Goal: Information Seeking & Learning: Learn about a topic

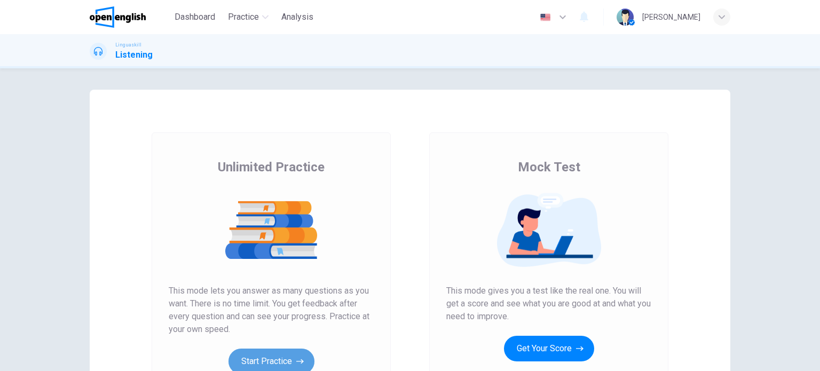
click at [259, 356] on button "Start Practice" at bounding box center [272, 362] width 86 height 26
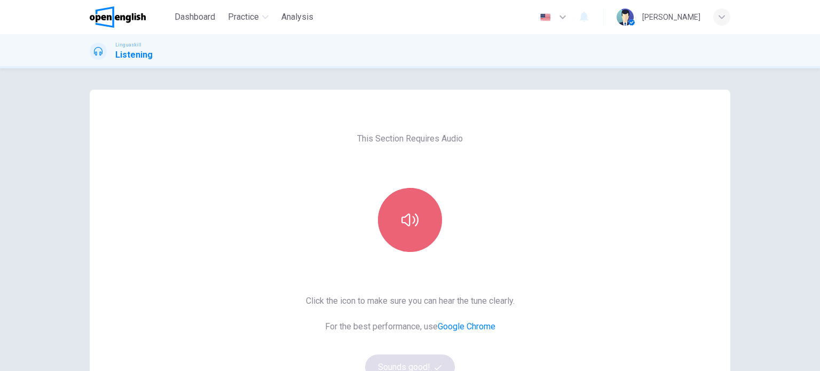
click at [414, 231] on button "button" at bounding box center [410, 220] width 64 height 64
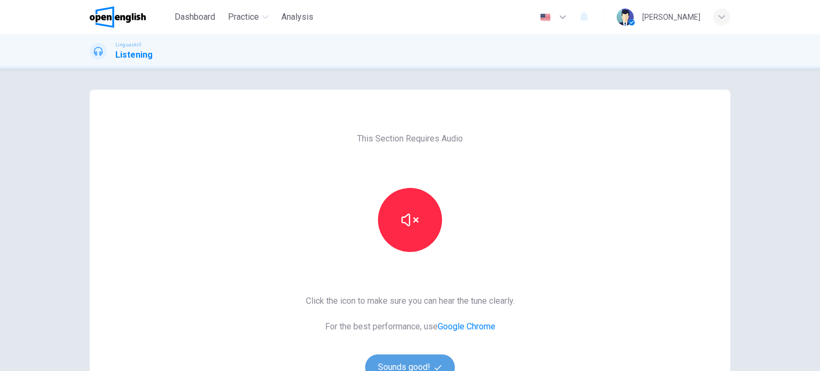
click at [393, 361] on button "Sounds good!" at bounding box center [410, 368] width 90 height 26
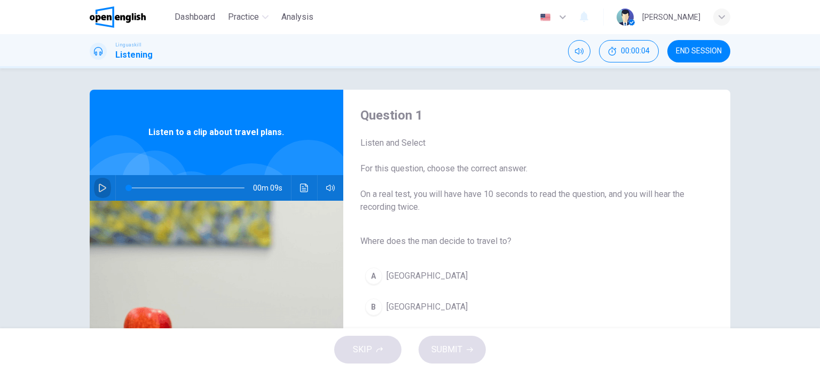
click at [95, 185] on button "button" at bounding box center [102, 188] width 17 height 26
type input "*"
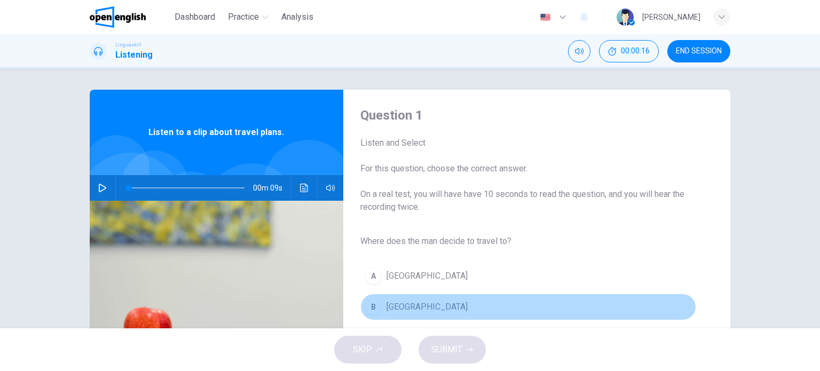
click at [398, 303] on span "[GEOGRAPHIC_DATA]" at bounding box center [427, 307] width 81 height 13
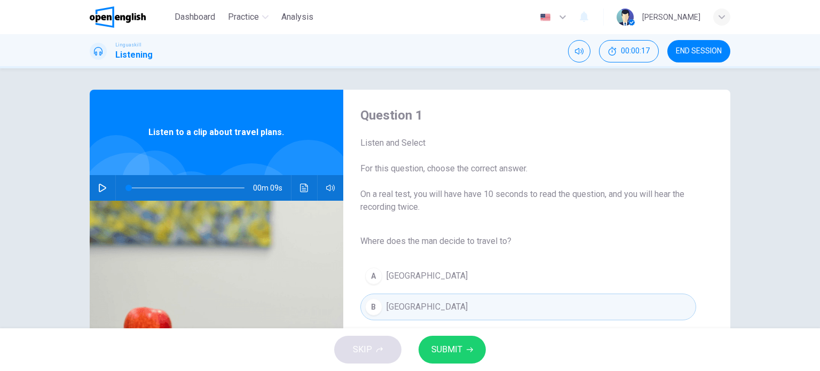
click at [441, 354] on span "SUBMIT" at bounding box center [447, 349] width 31 height 15
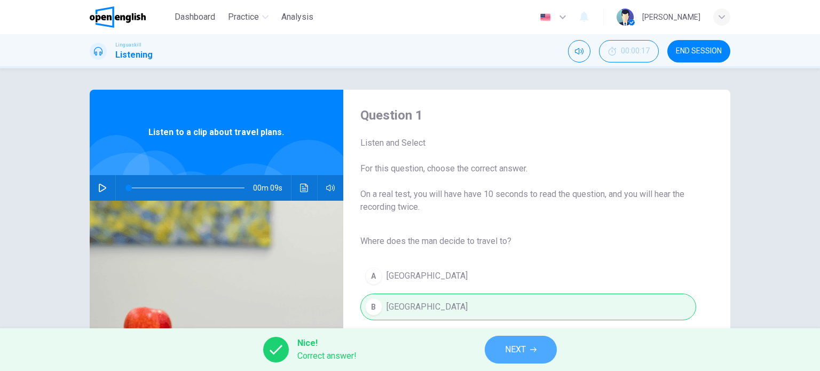
click at [505, 342] on span "NEXT" at bounding box center [515, 349] width 21 height 15
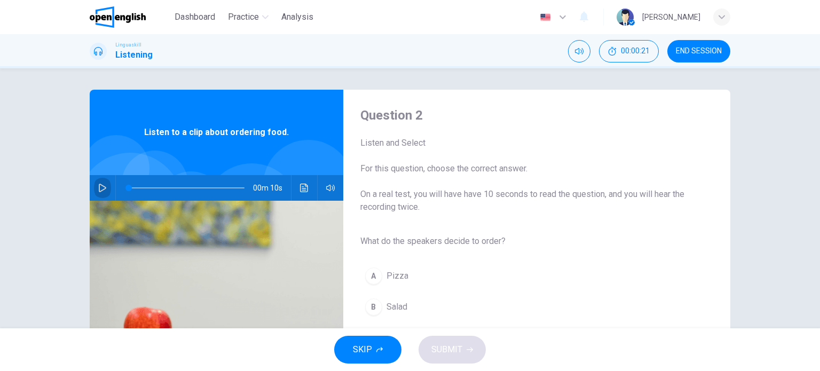
click at [98, 185] on icon "button" at bounding box center [102, 188] width 9 height 9
type input "*"
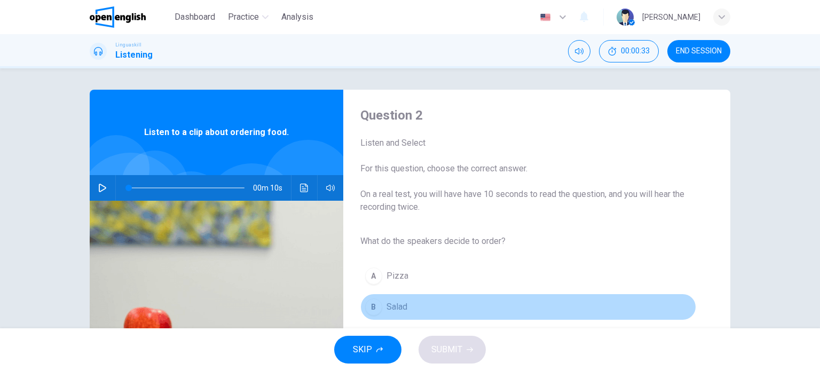
click at [375, 310] on div "B" at bounding box center [373, 307] width 17 height 17
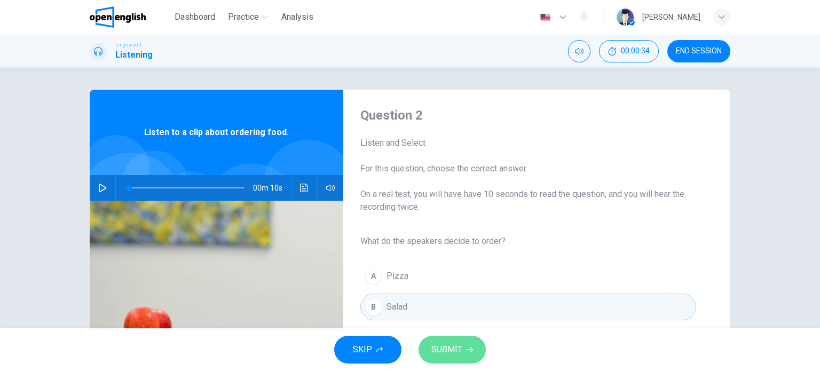
click at [434, 346] on span "SUBMIT" at bounding box center [447, 349] width 31 height 15
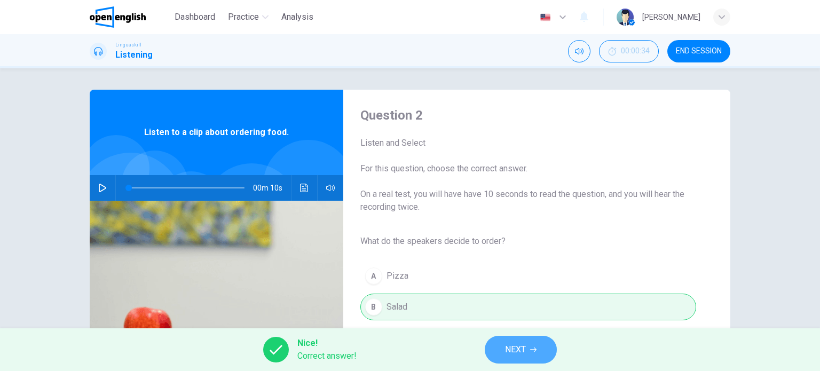
click at [491, 345] on button "NEXT" at bounding box center [521, 350] width 72 height 28
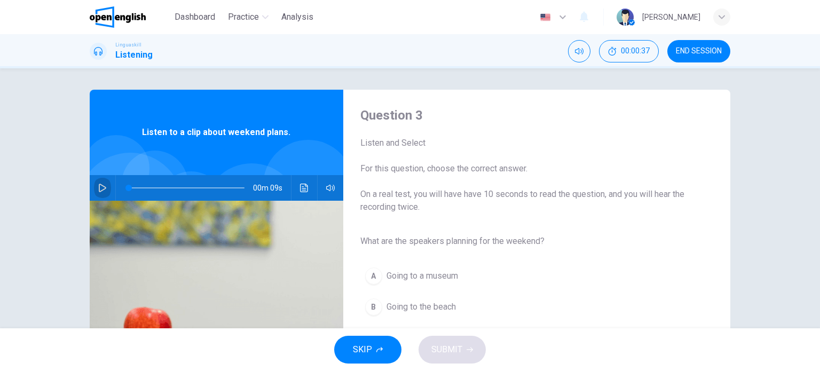
click at [103, 184] on icon "button" at bounding box center [102, 188] width 9 height 9
type input "*"
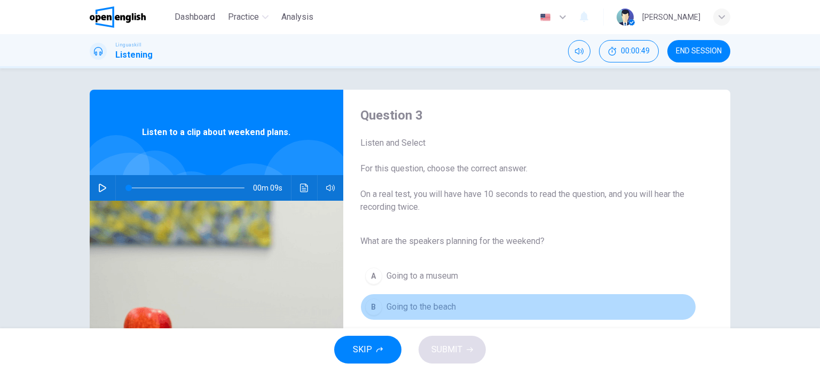
click at [374, 310] on div "B" at bounding box center [373, 307] width 17 height 17
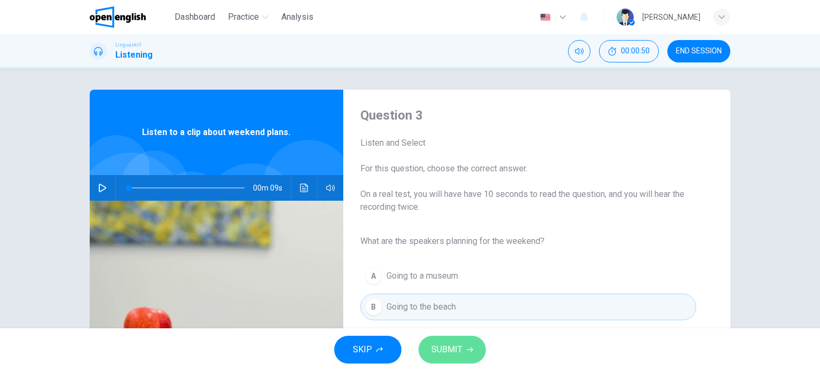
click at [437, 350] on span "SUBMIT" at bounding box center [447, 349] width 31 height 15
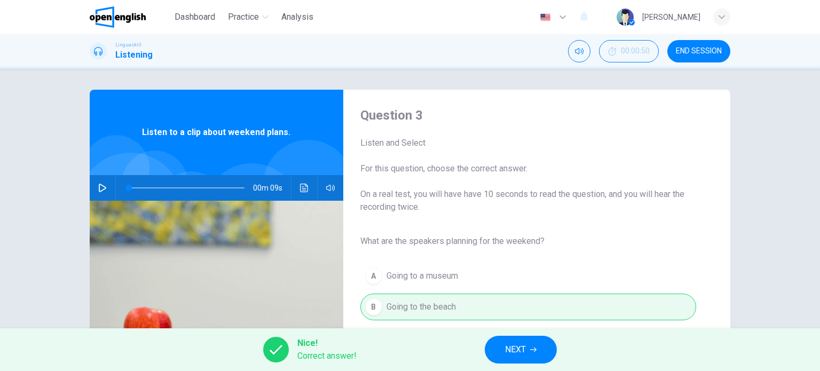
click at [495, 366] on div "Nice! Correct answer! NEXT" at bounding box center [410, 349] width 820 height 43
click at [508, 355] on span "NEXT" at bounding box center [515, 349] width 21 height 15
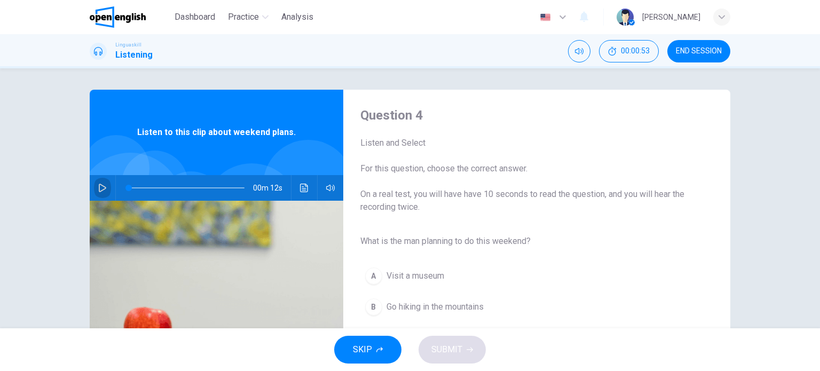
click at [100, 186] on icon "button" at bounding box center [102, 188] width 7 height 9
click at [100, 186] on icon "button" at bounding box center [102, 188] width 9 height 9
click at [100, 186] on icon "button" at bounding box center [102, 188] width 7 height 9
type input "*"
click at [453, 235] on span "What is the man planning to do this weekend?" at bounding box center [529, 241] width 336 height 13
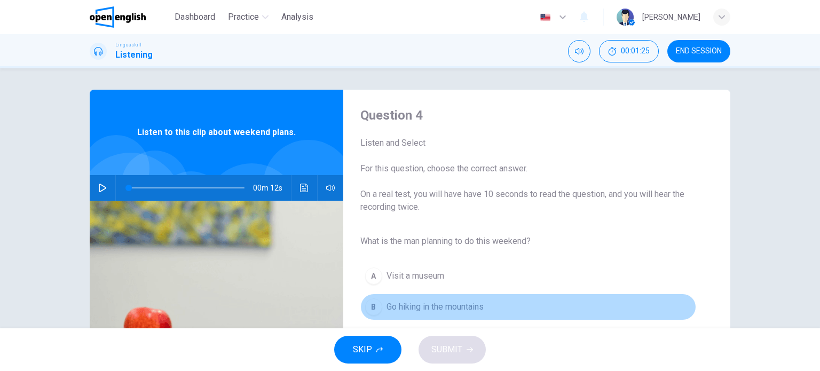
click at [444, 303] on span "Go hiking in the mountains" at bounding box center [435, 307] width 97 height 13
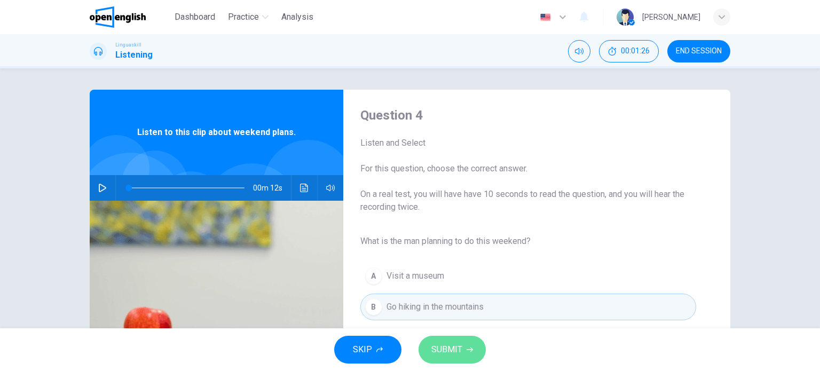
click at [445, 350] on span "SUBMIT" at bounding box center [447, 349] width 31 height 15
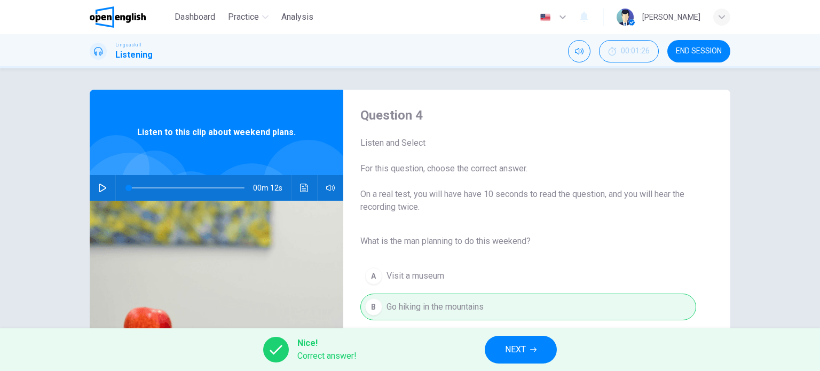
click at [538, 349] on button "NEXT" at bounding box center [521, 350] width 72 height 28
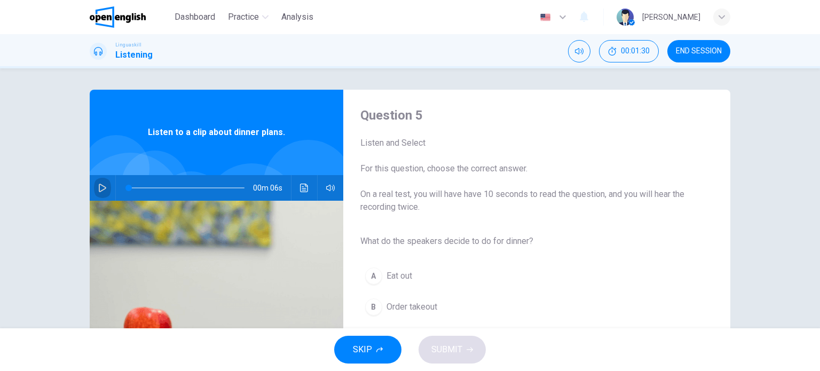
click at [98, 184] on icon "button" at bounding box center [102, 188] width 9 height 9
type input "*"
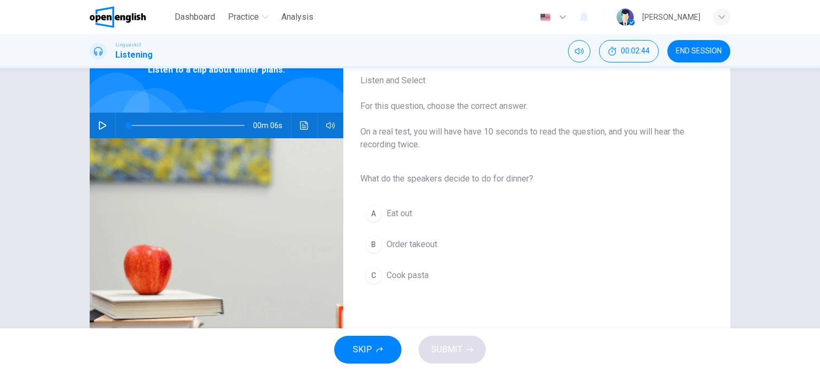
scroll to position [64, 0]
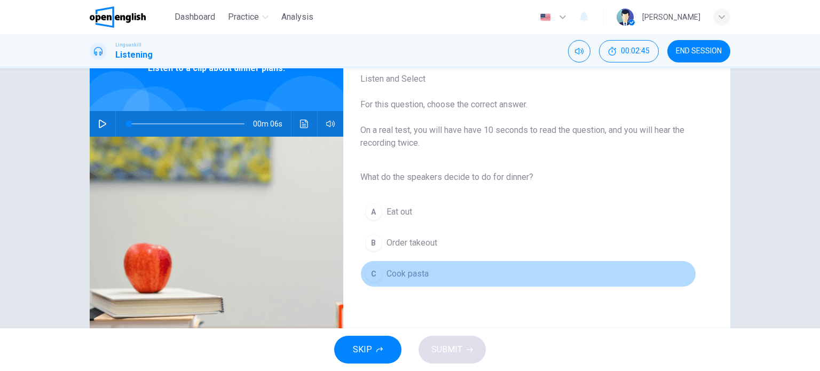
click at [420, 271] on span "Cook pasta" at bounding box center [408, 274] width 42 height 13
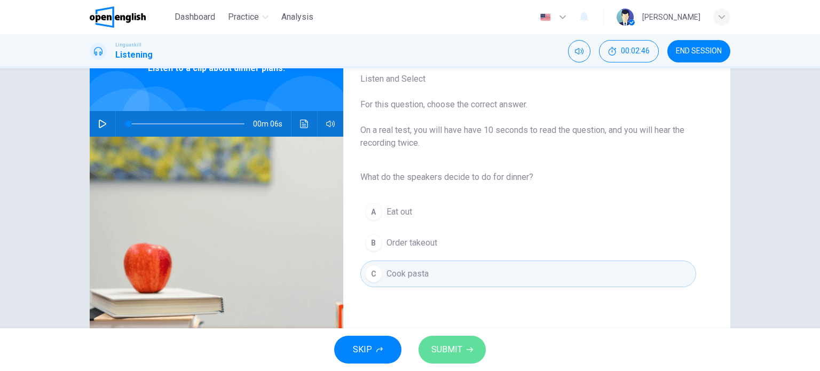
click at [449, 343] on span "SUBMIT" at bounding box center [447, 349] width 31 height 15
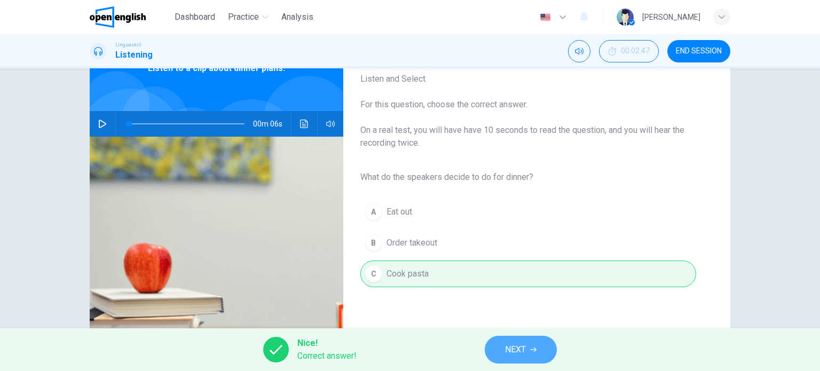
click at [525, 349] on span "NEXT" at bounding box center [515, 349] width 21 height 15
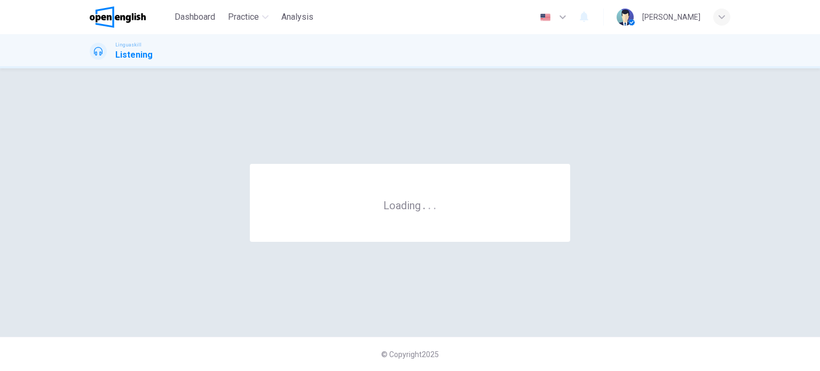
scroll to position [0, 0]
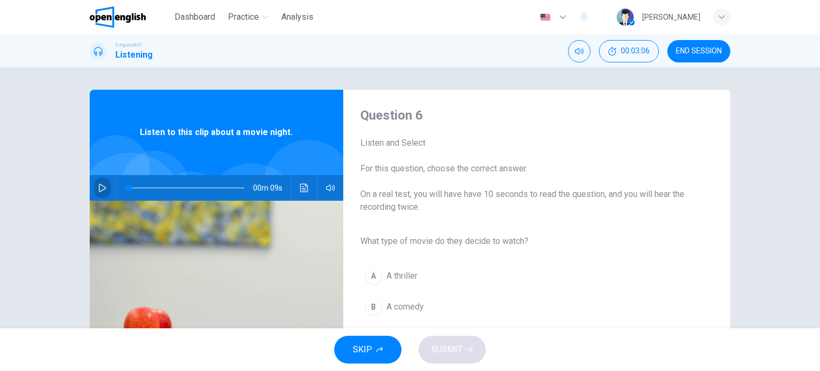
click at [101, 188] on icon "button" at bounding box center [102, 188] width 9 height 9
type input "*"
click at [515, 291] on div "A A thriller B A comedy C A documentary" at bounding box center [529, 307] width 336 height 93
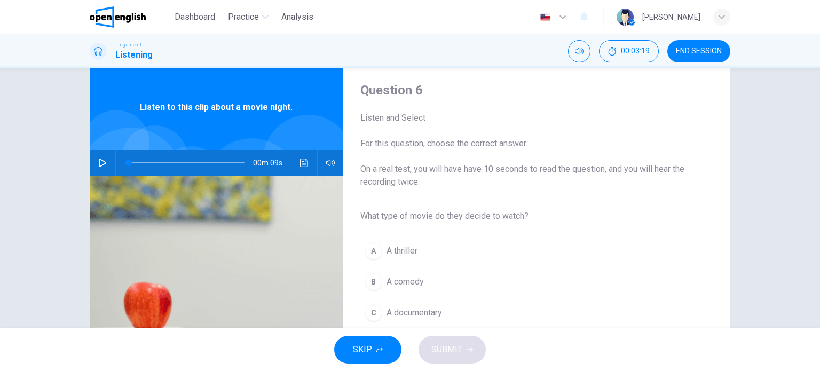
scroll to position [43, 0]
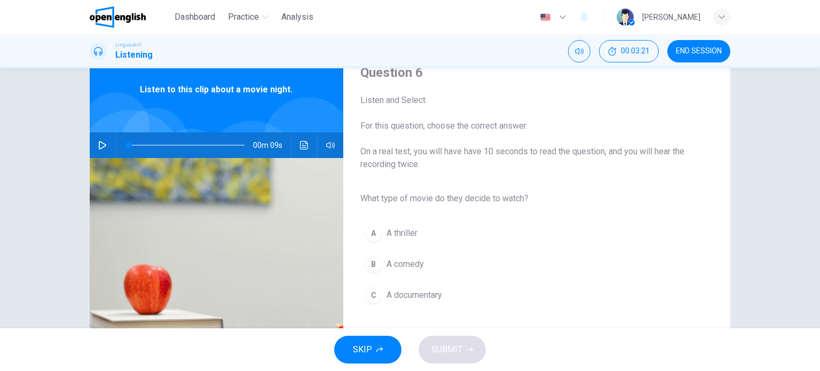
click at [387, 260] on span "A comedy" at bounding box center [405, 264] width 37 height 13
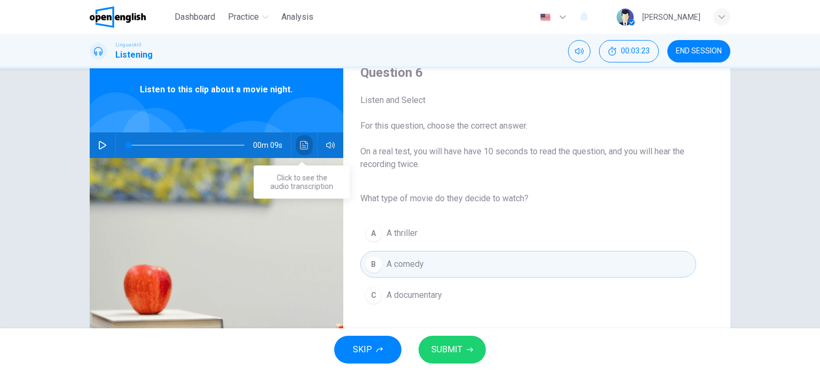
click at [300, 141] on icon "Click to see the audio transcription" at bounding box center [304, 145] width 8 height 9
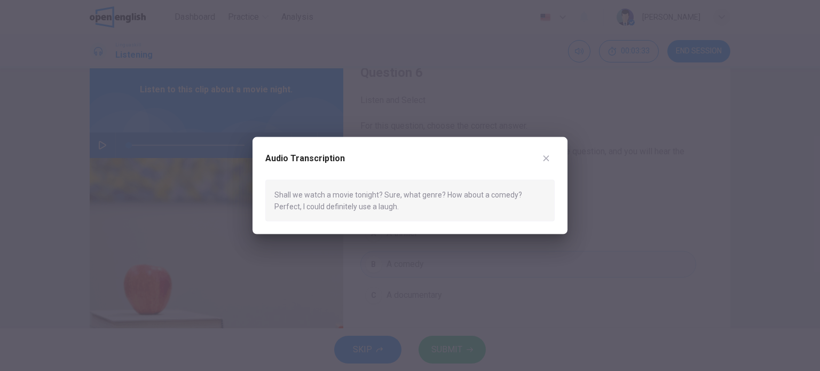
click at [289, 202] on div "Shall we watch a movie tonight? Sure, what genre? How about a comedy? Perfect, …" at bounding box center [409, 200] width 289 height 42
click at [545, 158] on icon "button" at bounding box center [547, 158] width 6 height 6
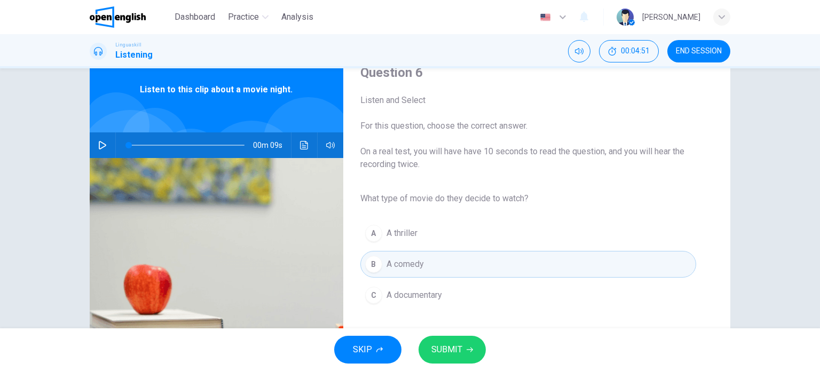
click at [457, 331] on div "SKIP SUBMIT" at bounding box center [410, 349] width 820 height 43
click at [451, 343] on span "SUBMIT" at bounding box center [447, 349] width 31 height 15
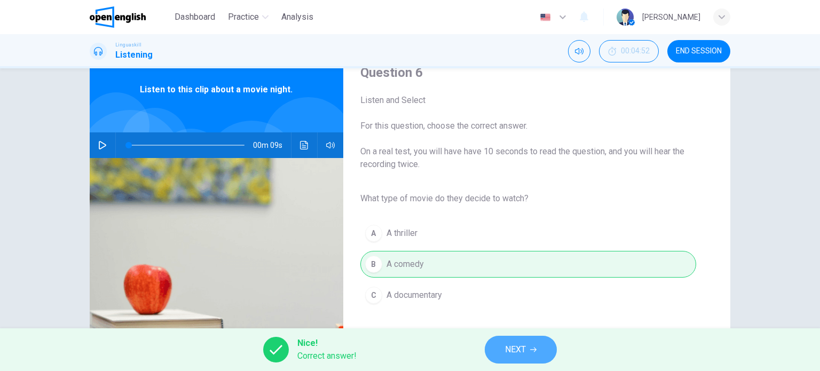
click at [511, 348] on span "NEXT" at bounding box center [515, 349] width 21 height 15
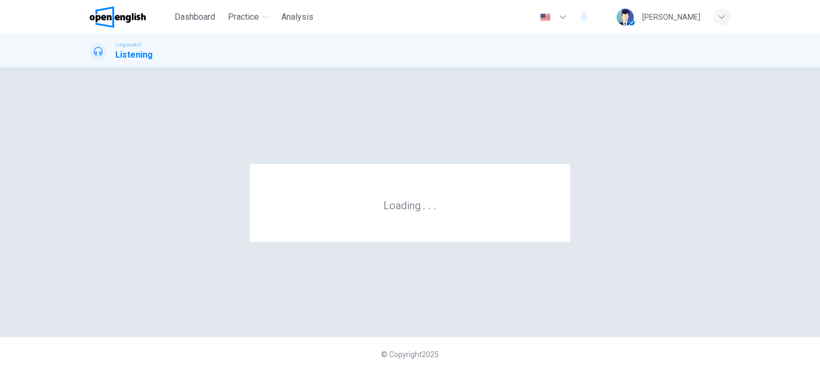
scroll to position [0, 0]
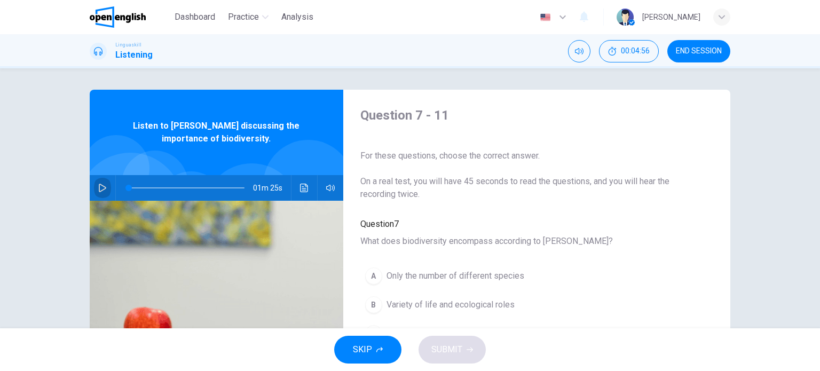
click at [100, 184] on icon "button" at bounding box center [102, 188] width 9 height 9
type input "*"
